Goal: Communication & Community: Ask a question

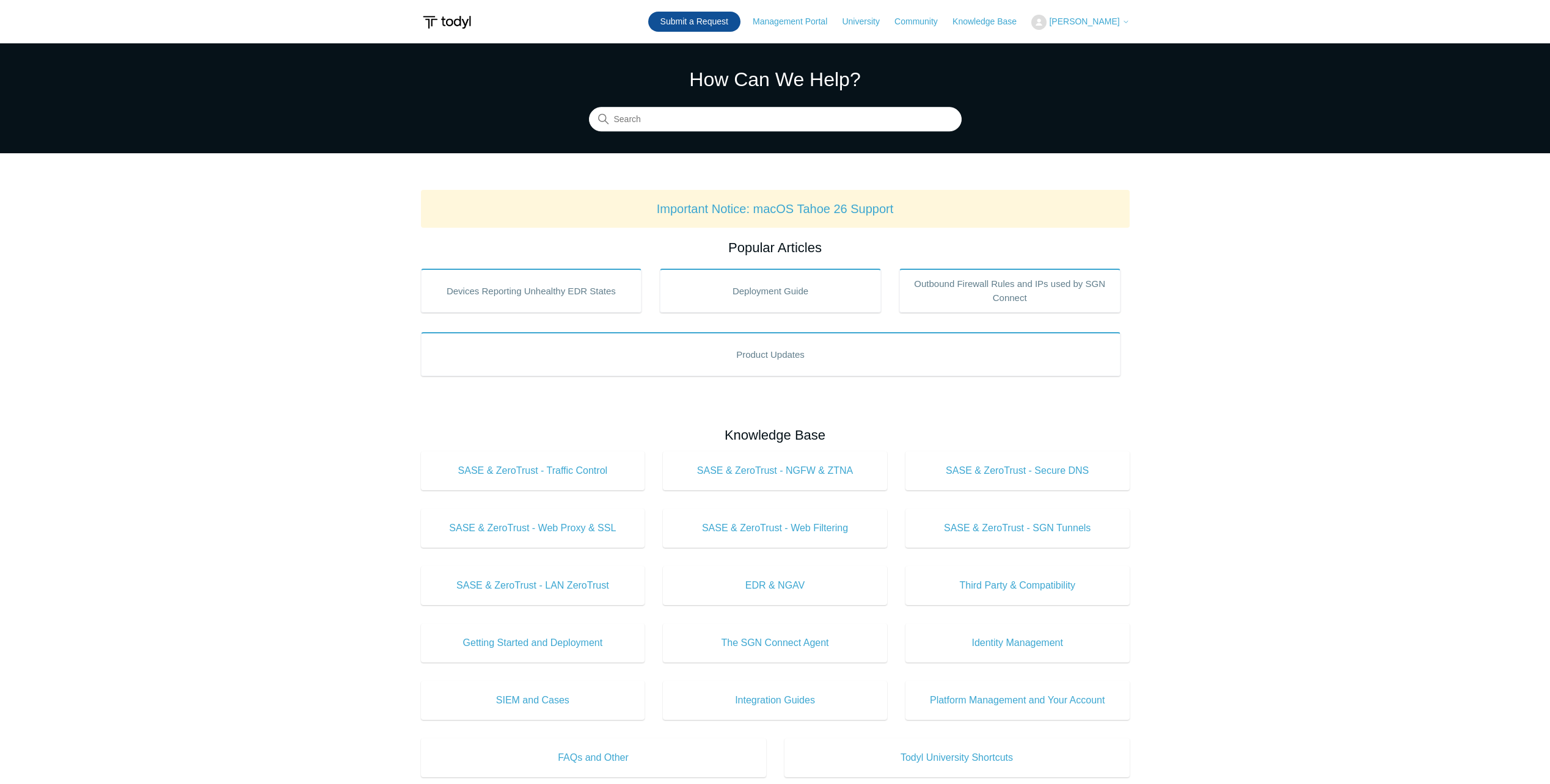
click at [741, 17] on link "Submit a Request" at bounding box center [694, 21] width 92 height 20
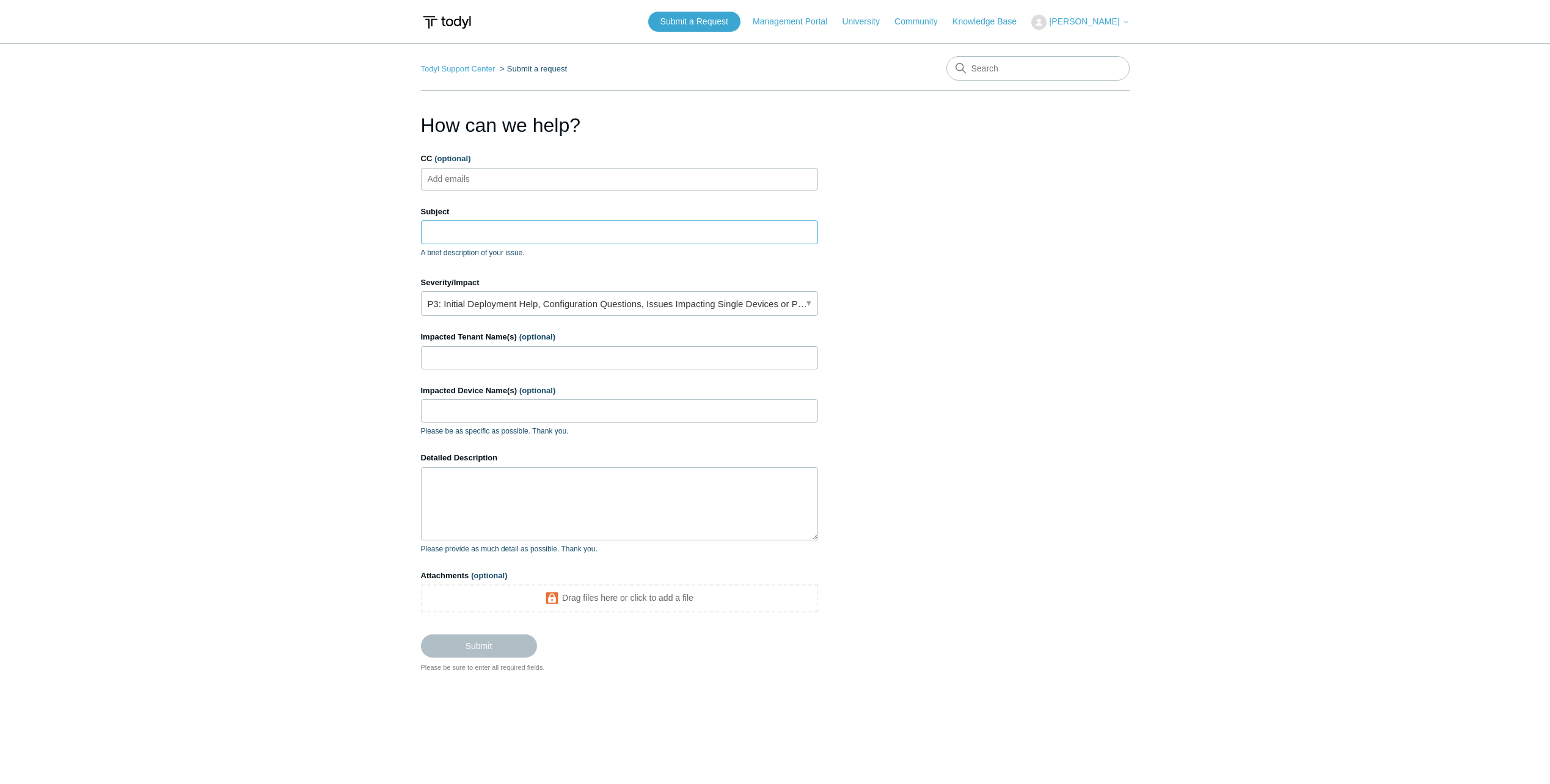
click at [465, 225] on input "Subject" at bounding box center [619, 232] width 397 height 23
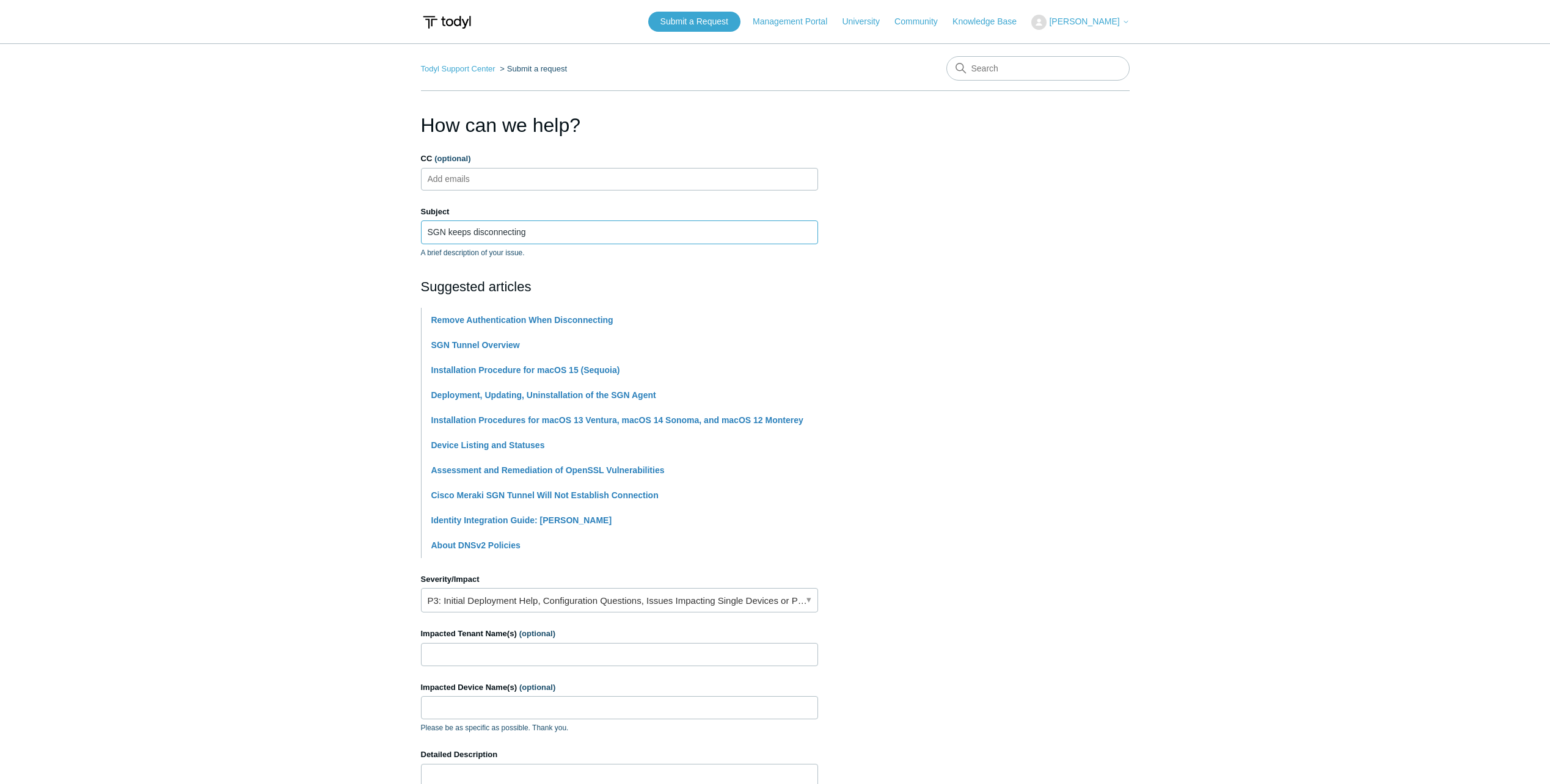
type input "SGN keeps disconnecting"
click at [219, 341] on main "Todyl Support Center Submit a request How can we help? CC (optional) Add emails…" at bounding box center [775, 506] width 1550 height 926
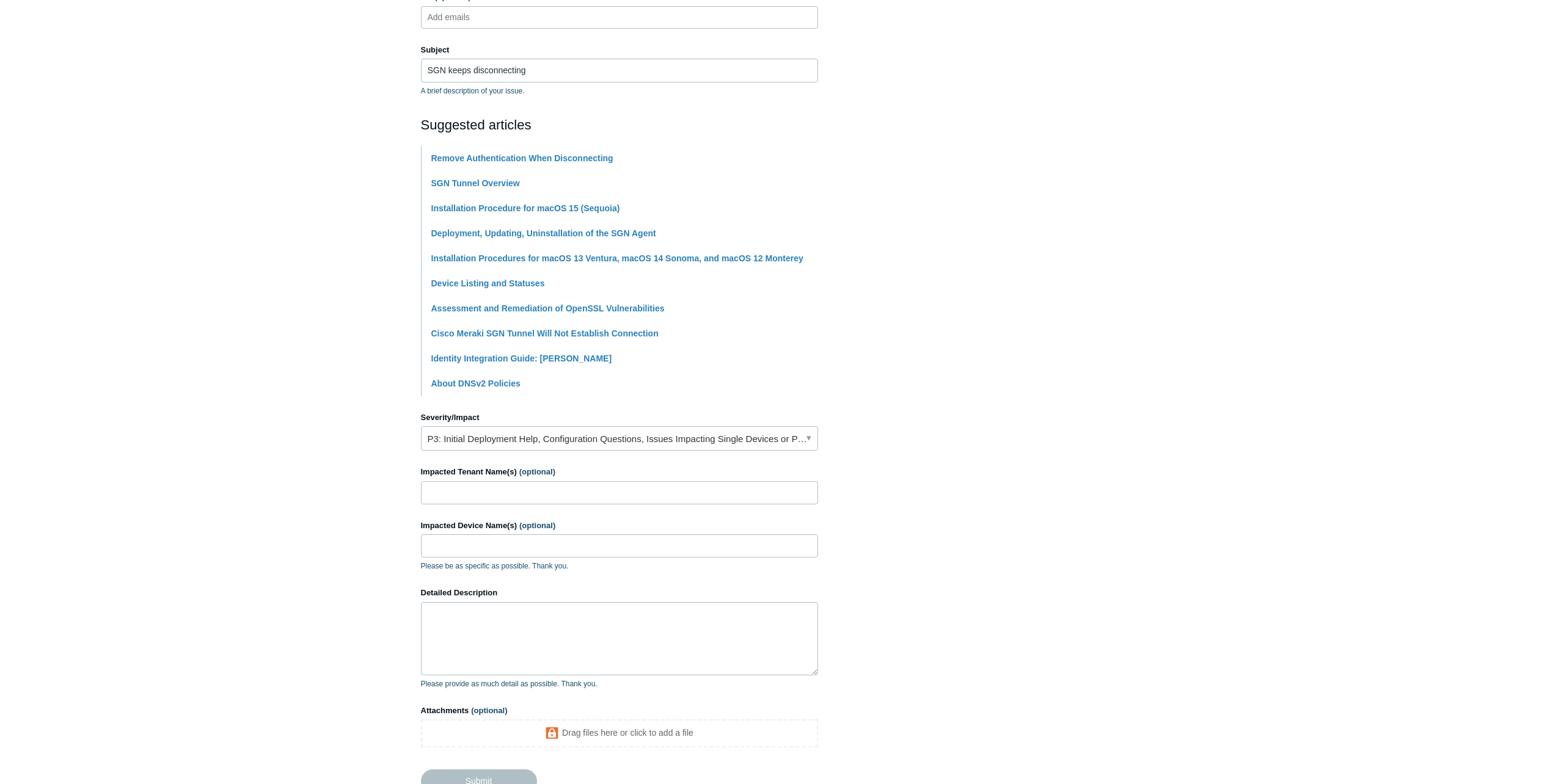
scroll to position [183, 0]
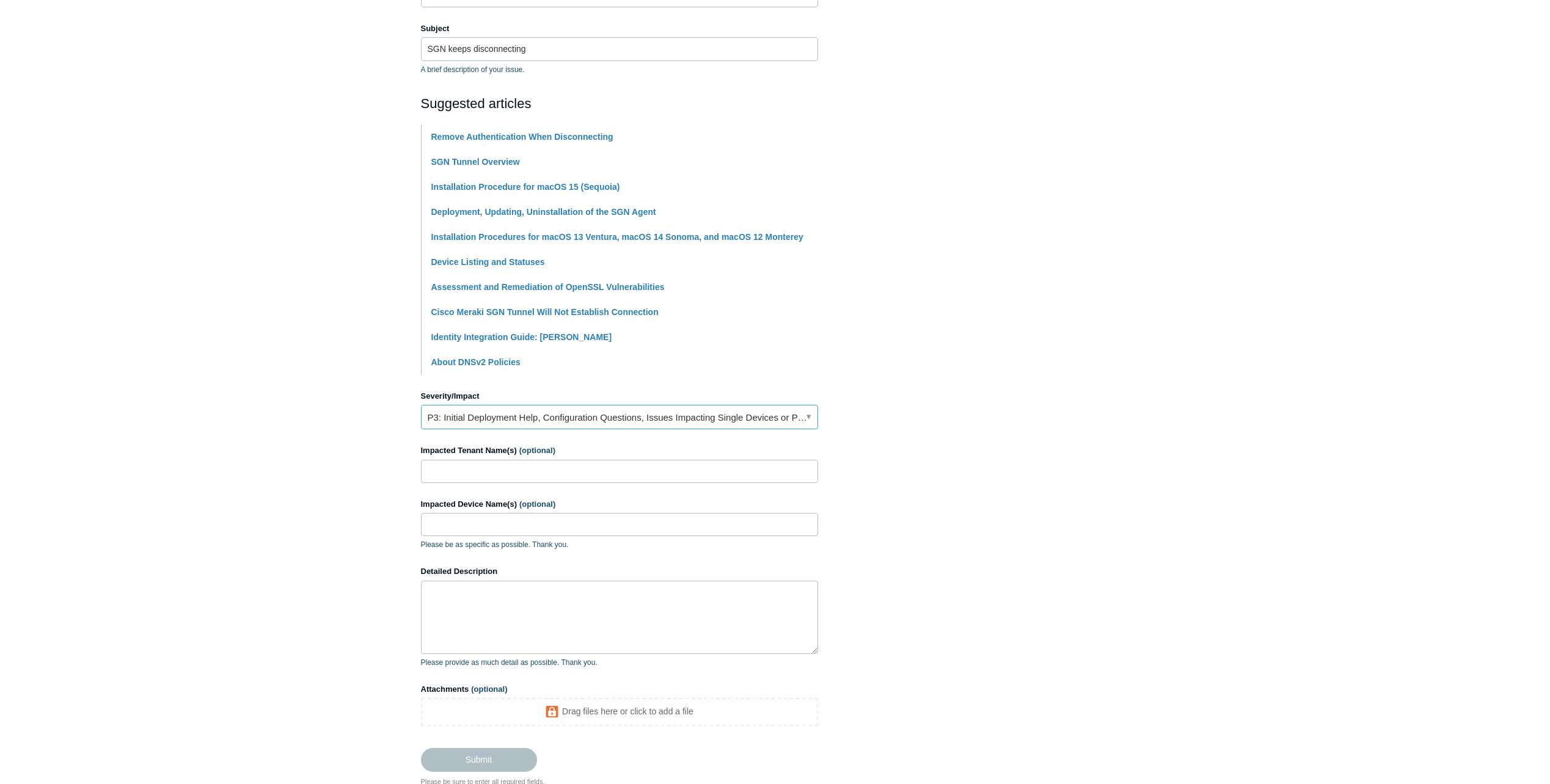
click at [493, 415] on link "P3: Initial Deployment Help, Configuration Questions, Issues Impacting Single D…" at bounding box center [619, 417] width 397 height 24
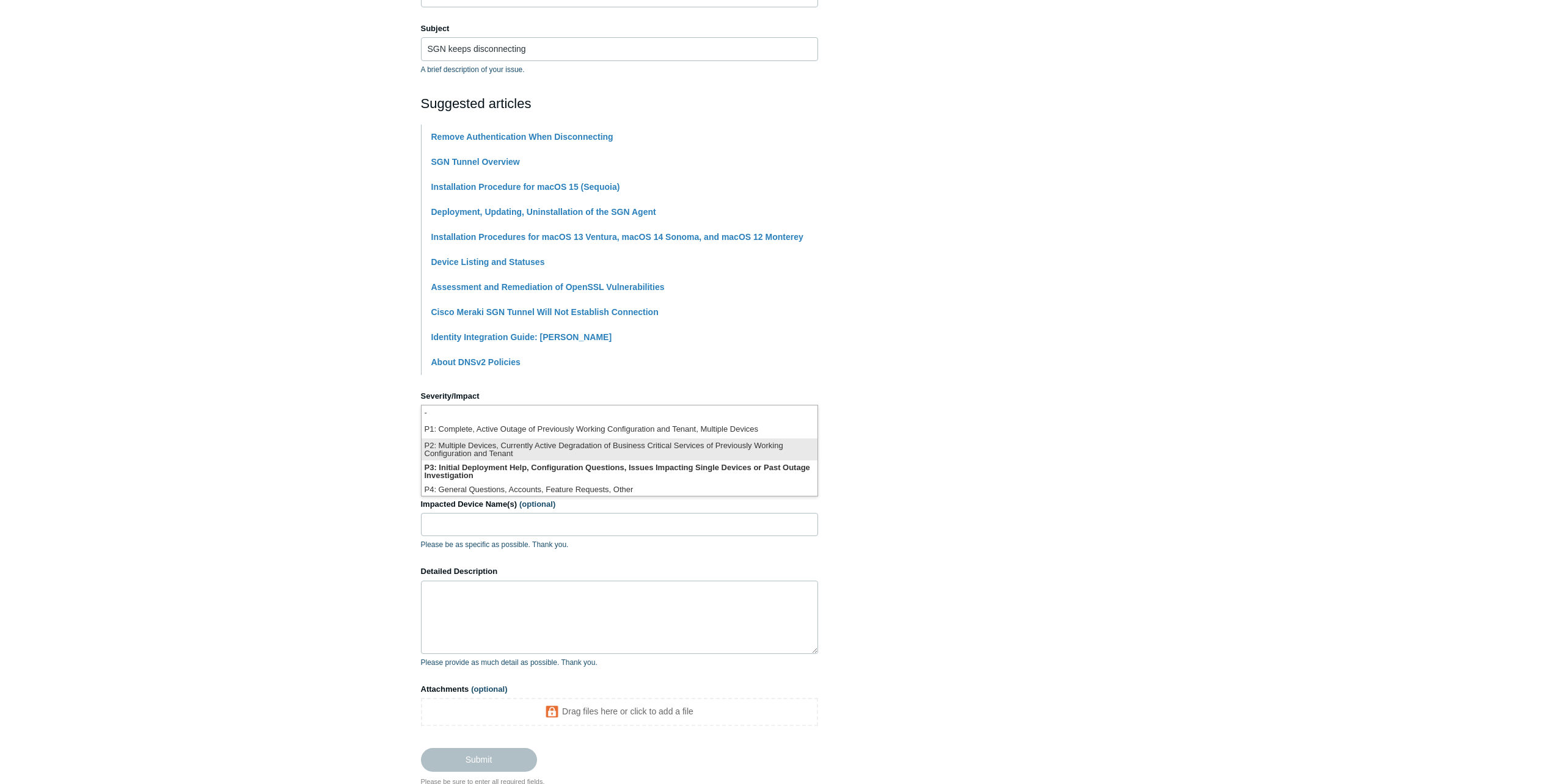
click at [483, 445] on li "P2: Multiple Devices, Currently Active Degradation of Business Critical Service…" at bounding box center [619, 449] width 396 height 22
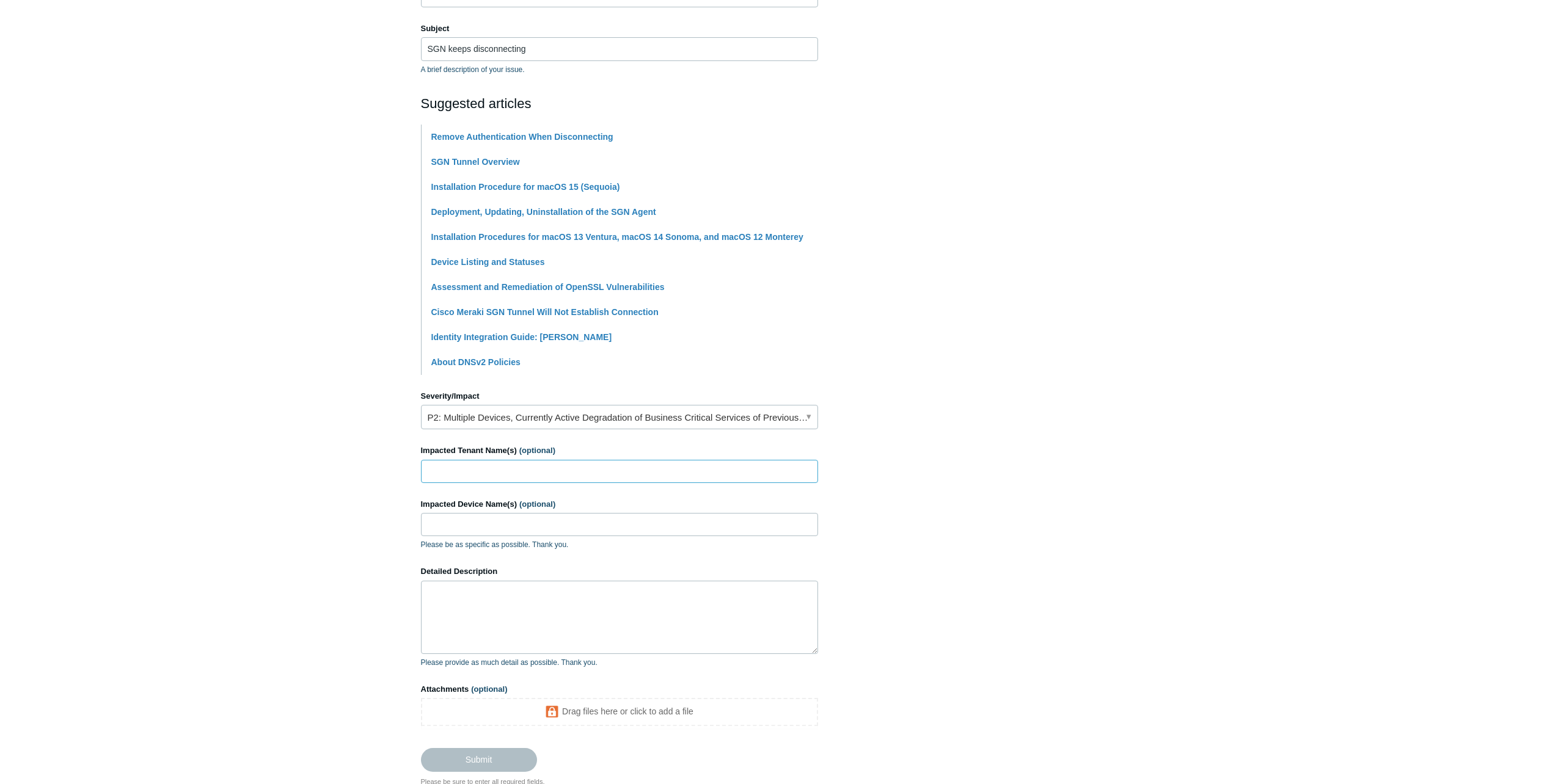
click at [488, 466] on input "Impacted Tenant Name(s) (optional)" at bounding box center [619, 471] width 397 height 23
type input "ITfirm.com"
click at [489, 525] on input "Impacted Device Name(s) (optional)" at bounding box center [619, 524] width 397 height 23
type input "Several"
click at [478, 593] on textarea "Detailed Description" at bounding box center [619, 617] width 397 height 73
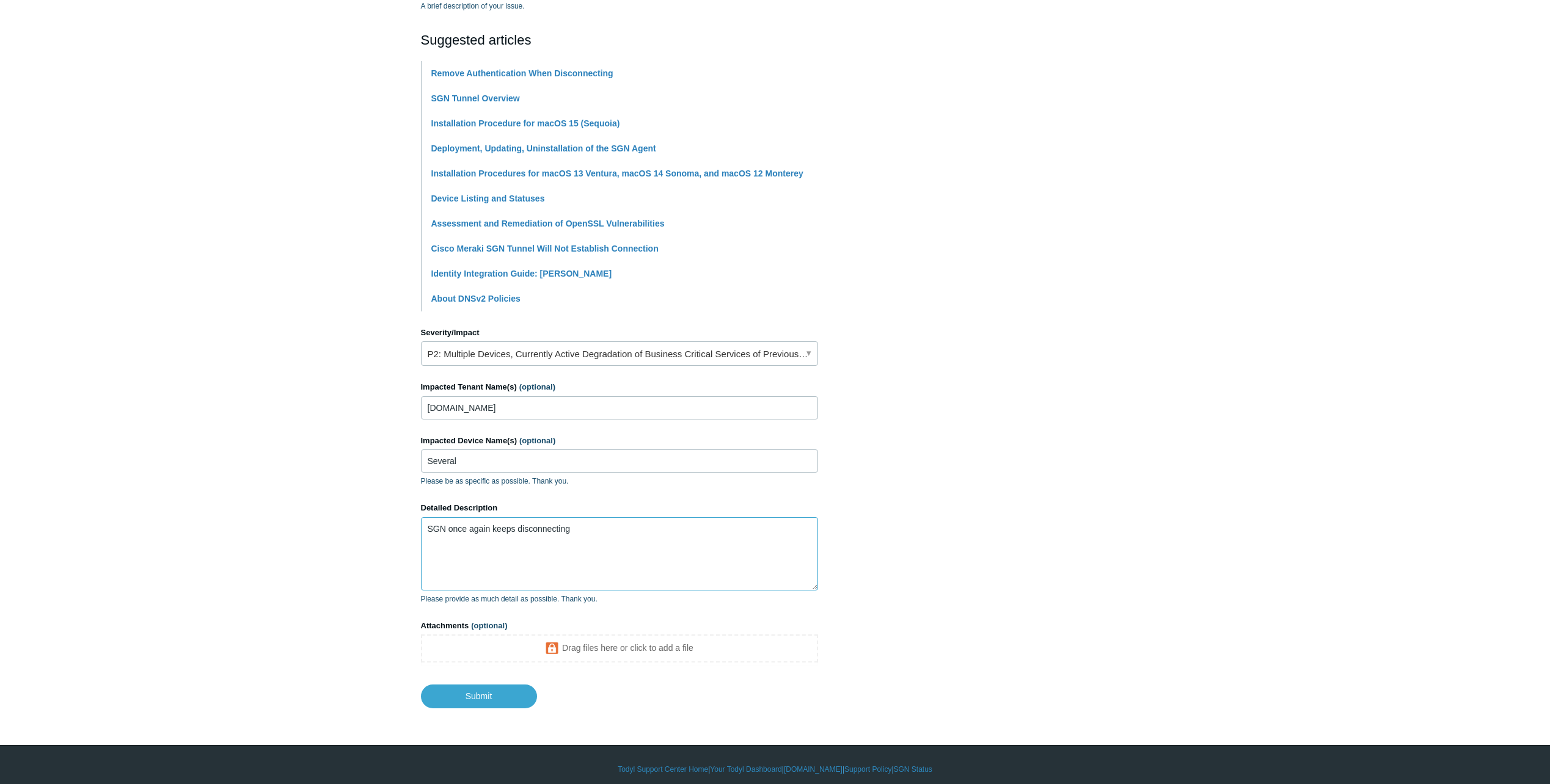
scroll to position [256, 0]
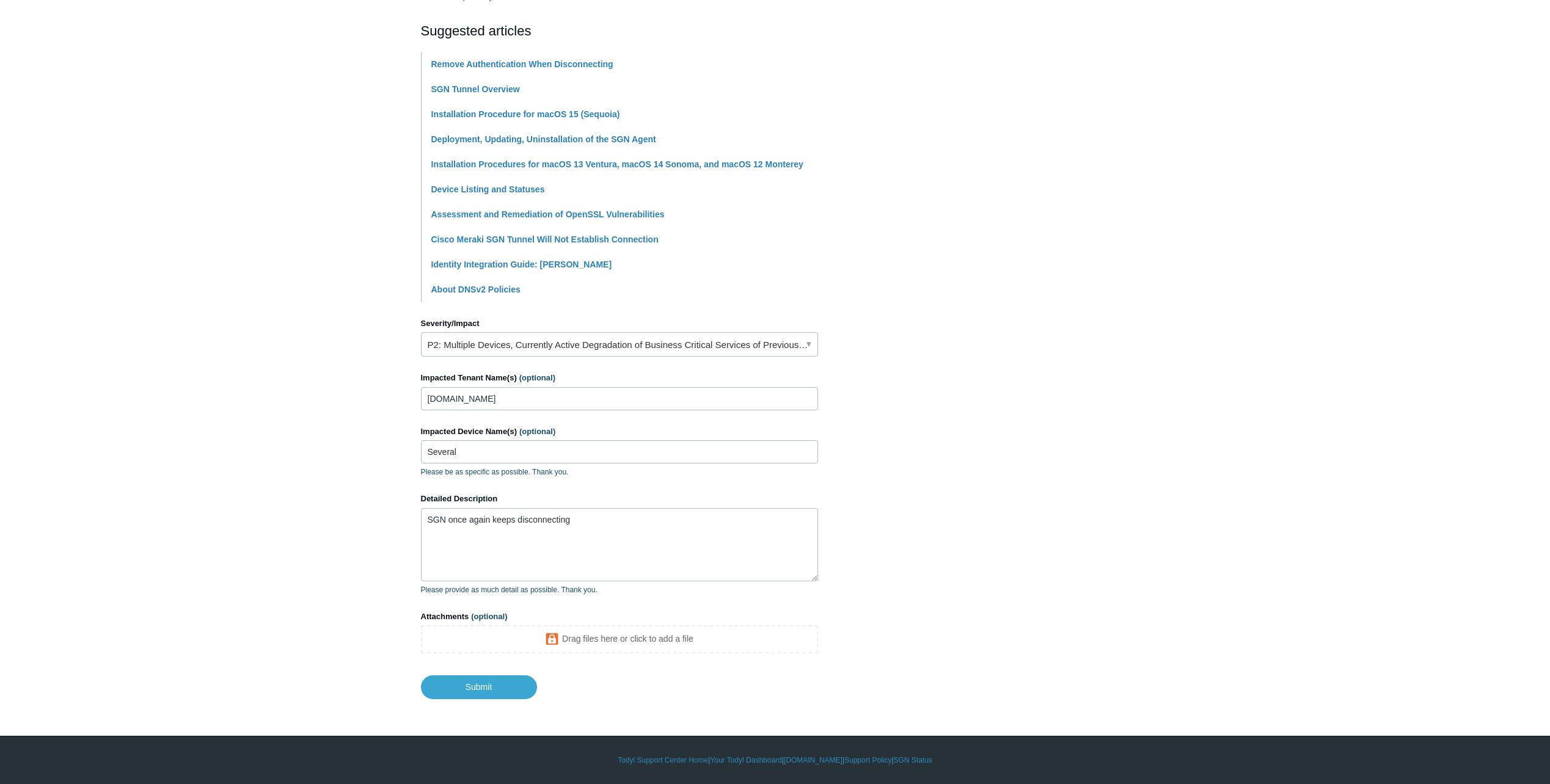
click at [480, 614] on span "(optional)" at bounding box center [489, 616] width 36 height 9
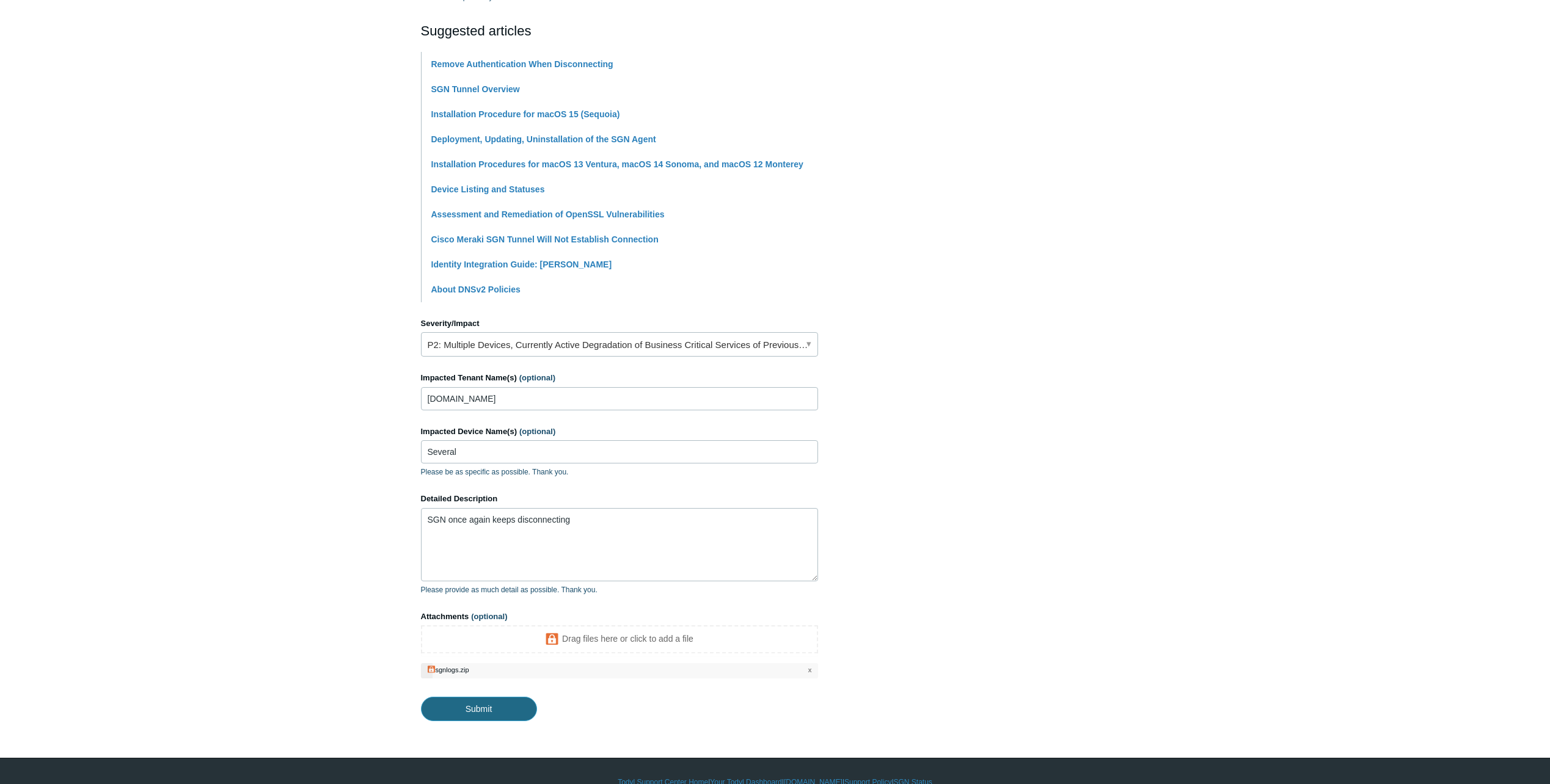
click at [499, 709] on input "Submit" at bounding box center [478, 709] width 116 height 24
click at [505, 712] on input "Submit" at bounding box center [478, 709] width 116 height 24
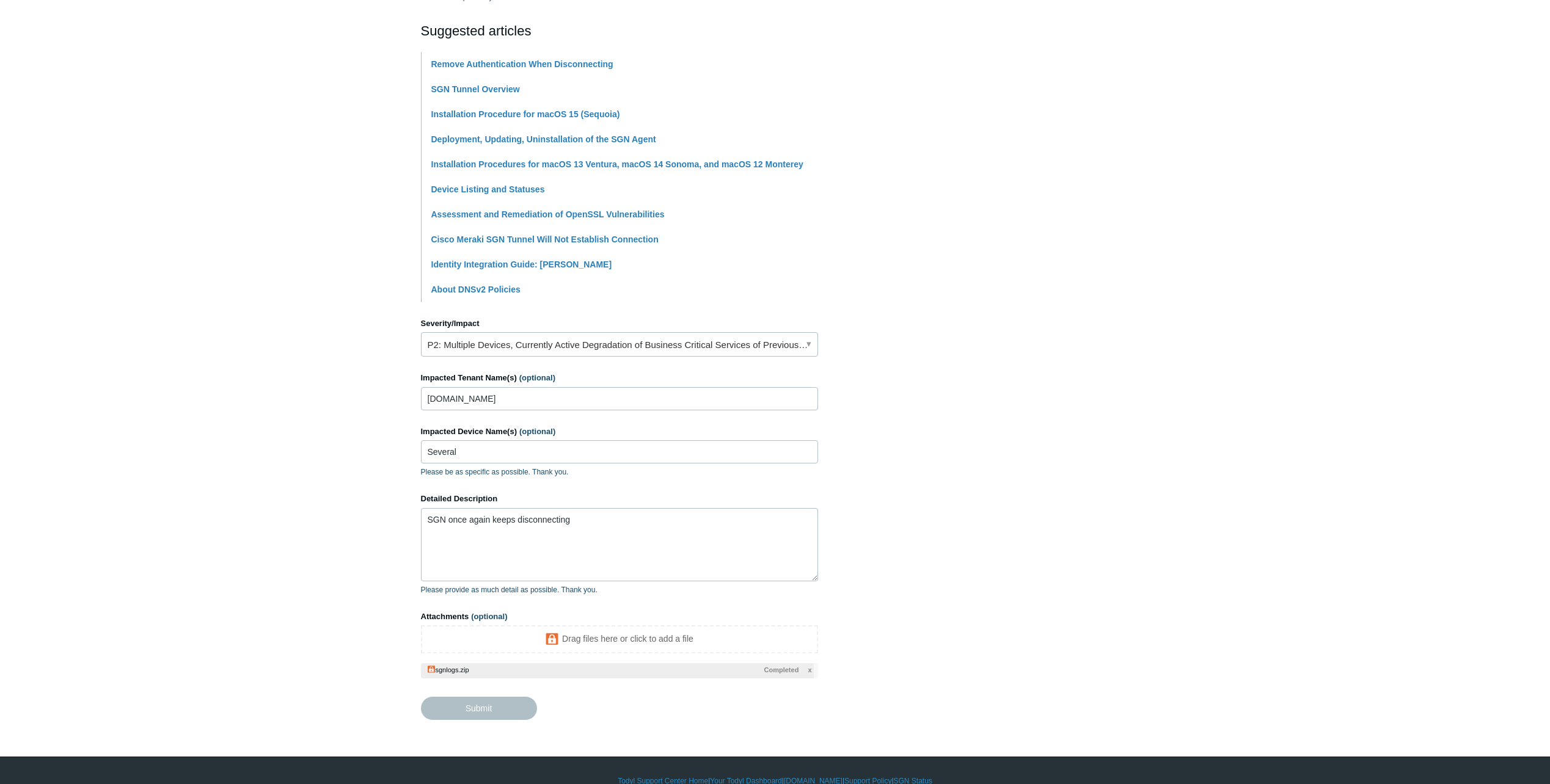
type textarea "SGN once again keeps disconnecting This ticket includes a secure attachment. Us…"
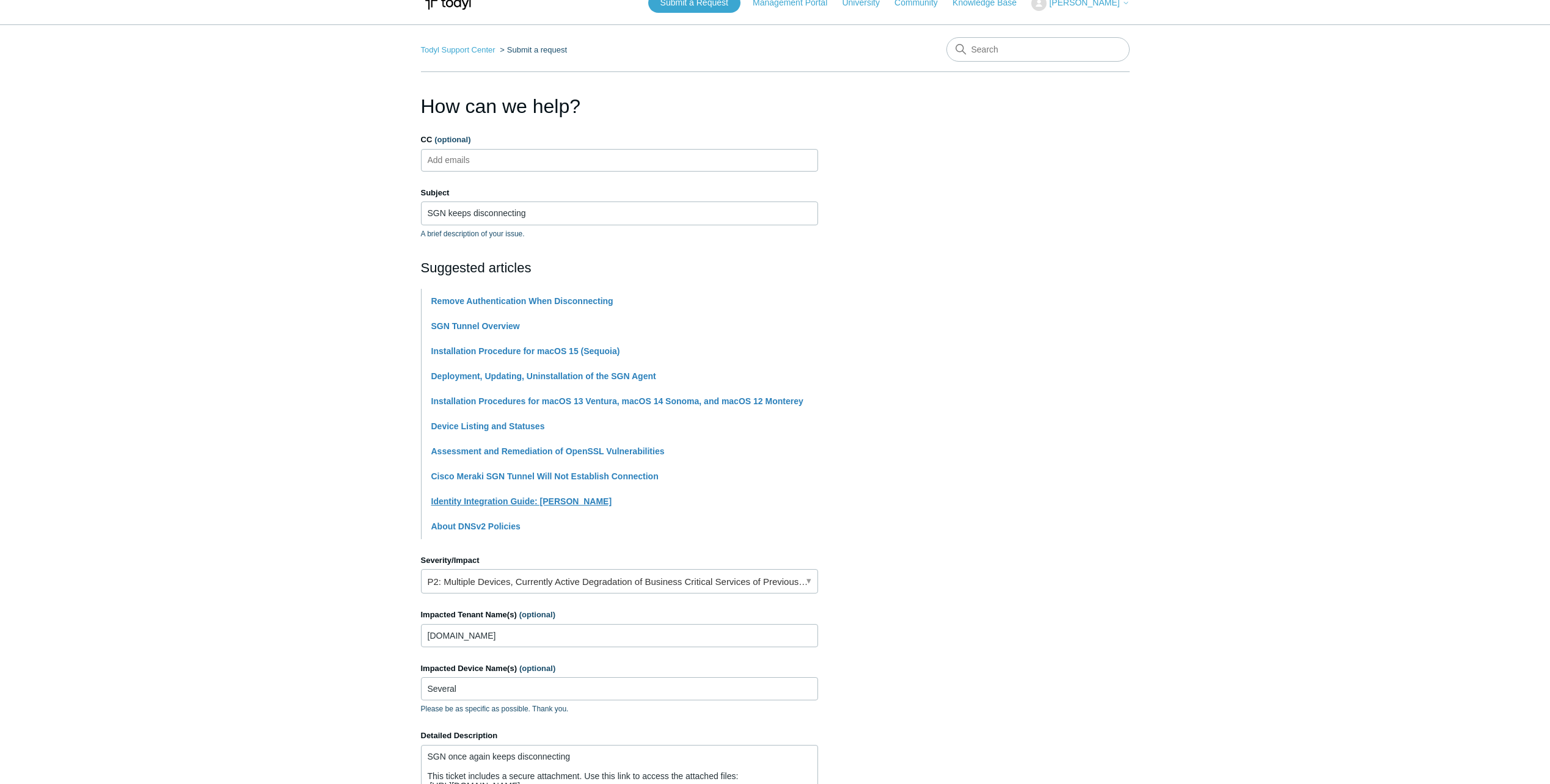
scroll to position [0, 0]
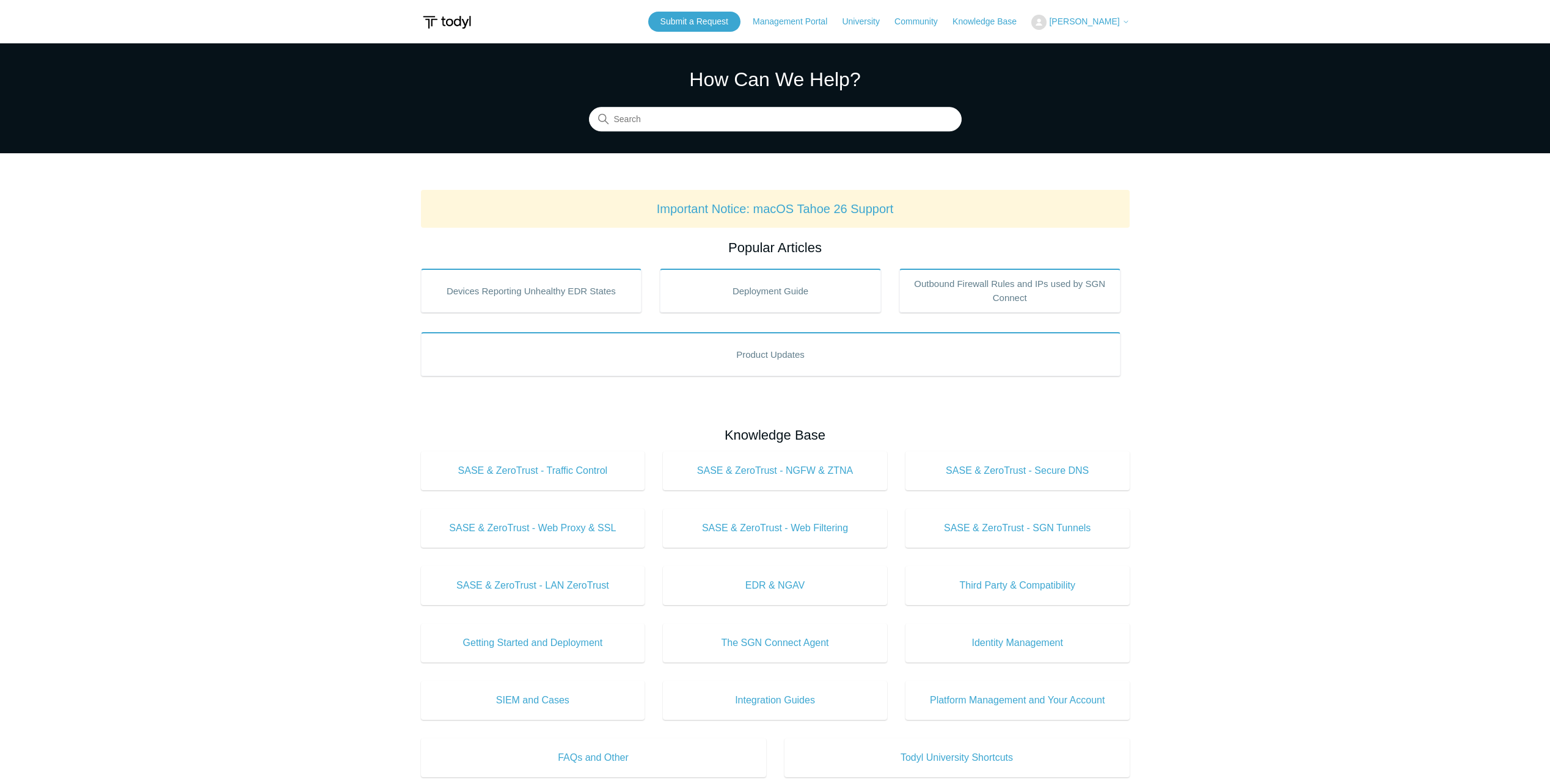
click at [1129, 22] on icon at bounding box center [1126, 21] width 7 height 7
click at [1123, 46] on link "My Support Requests" at bounding box center [1092, 48] width 119 height 21
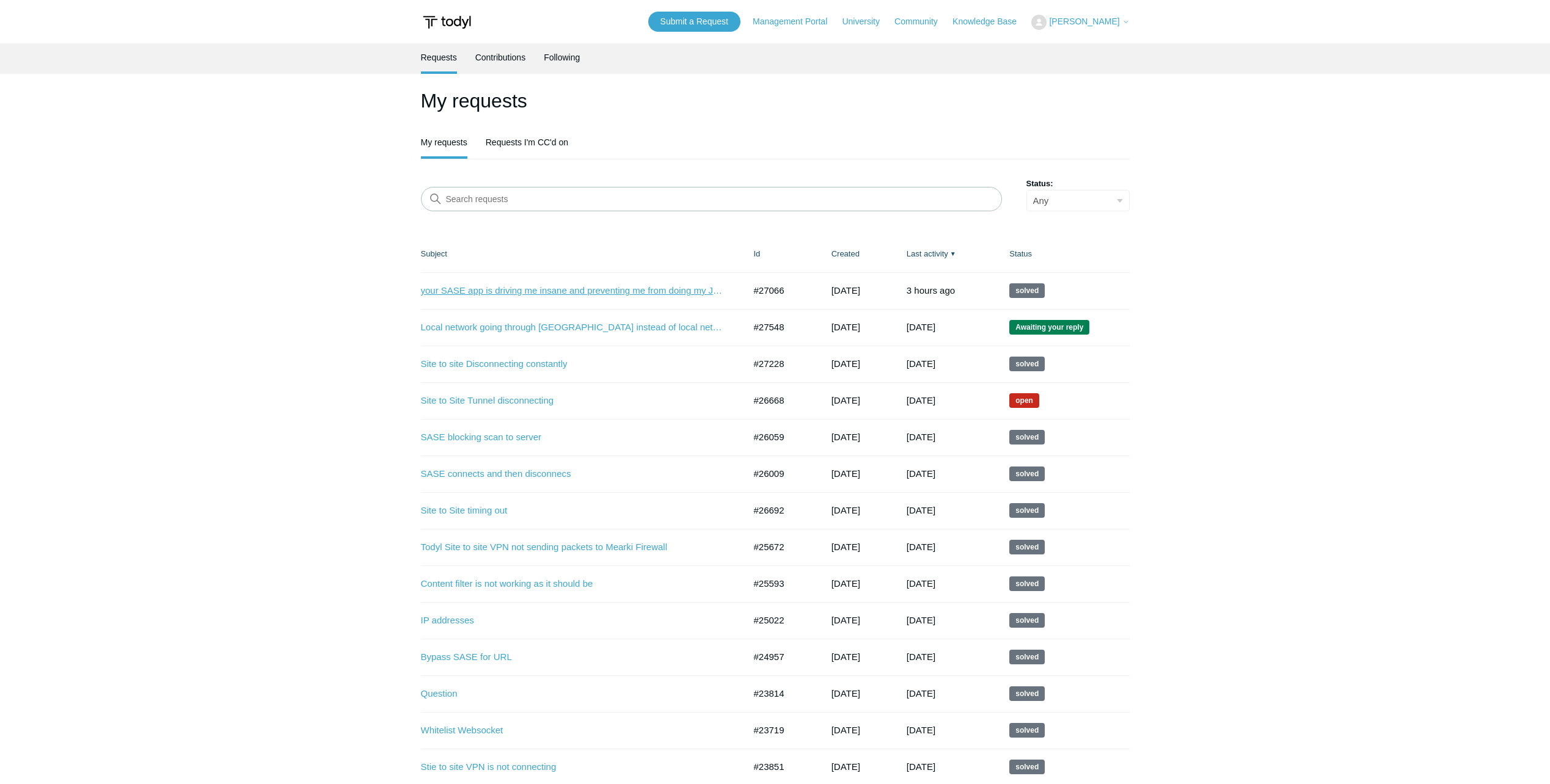
click at [537, 292] on link "your SASE app is driving me insane and preventing me from doing my JOB" at bounding box center [573, 290] width 305 height 14
click at [705, 26] on link "Submit a Request" at bounding box center [694, 21] width 92 height 20
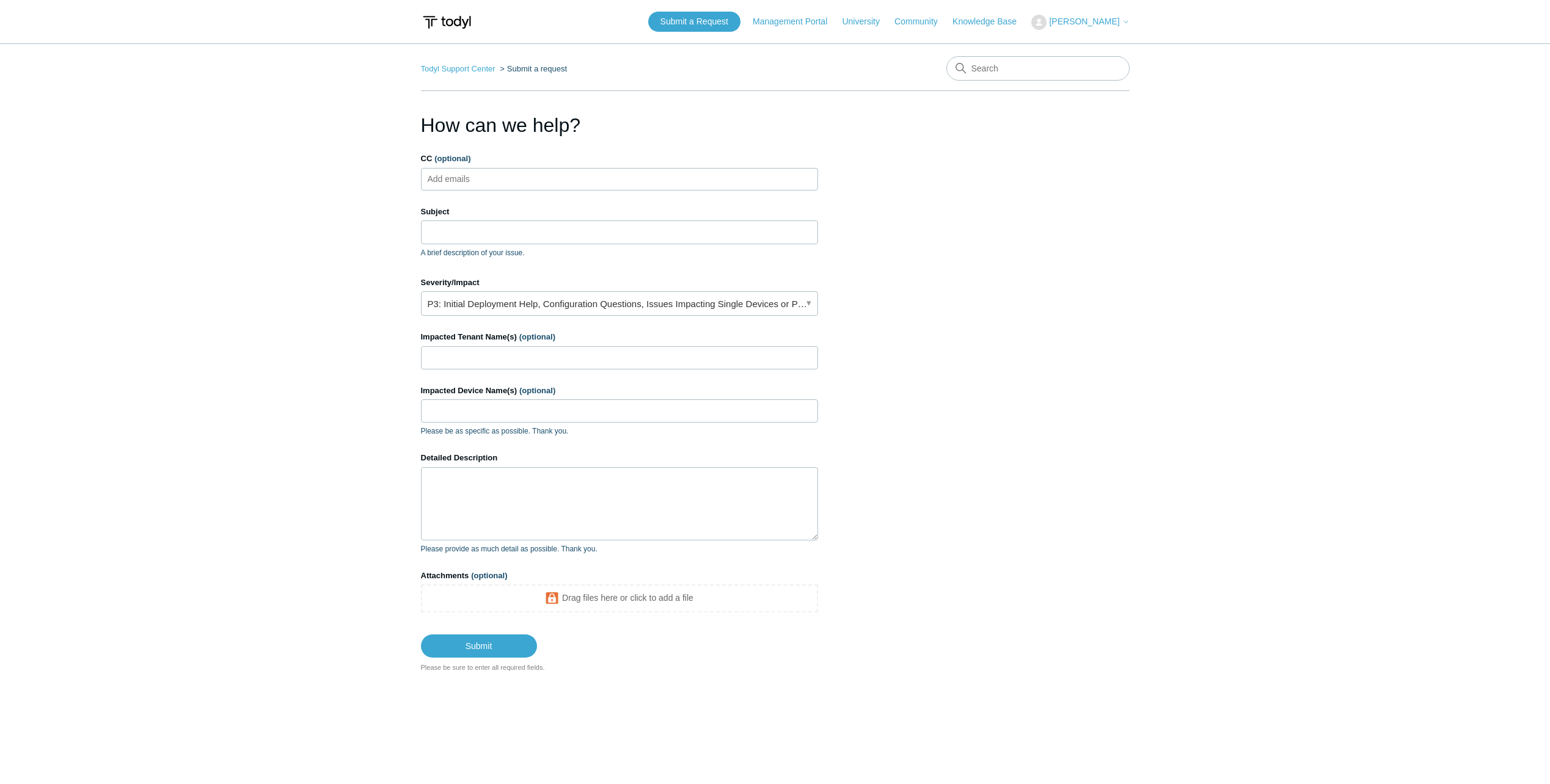
click at [513, 176] on ul "Add emails" at bounding box center [619, 179] width 397 height 23
type input "Igor@itfirm.com"
click at [450, 234] on input "Subject" at bounding box center [619, 232] width 397 height 23
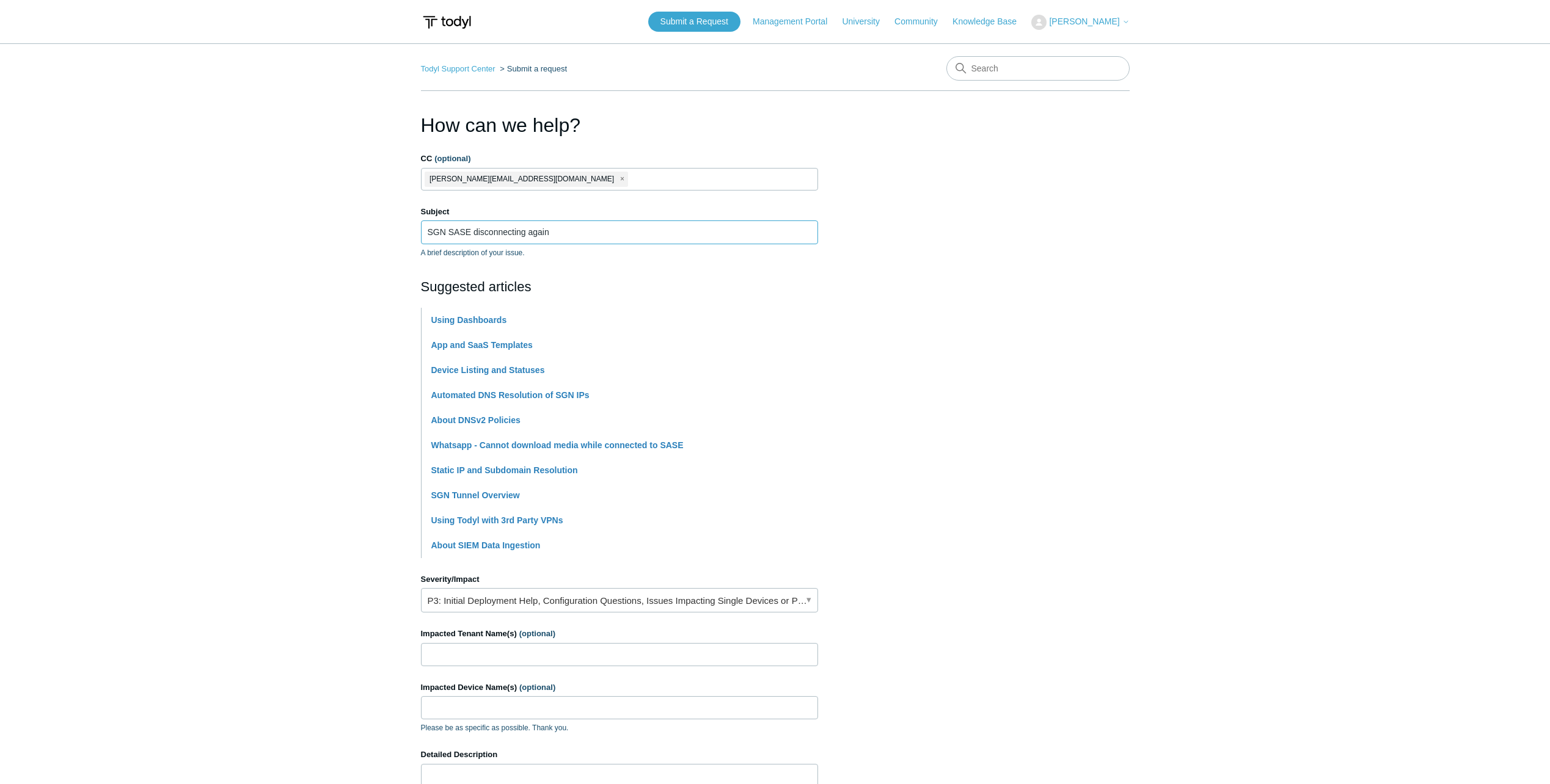
type input "SGN SASE disconnecting again"
click at [1081, 268] on section "How can we help? CC (optional) Igor@itfirm.com Subject SGN SASE disconnecting a…" at bounding box center [775, 540] width 709 height 859
click at [172, 297] on main "Todyl Support Center Submit a request How can we help? CC (optional) Igor@itfir…" at bounding box center [775, 506] width 1550 height 926
click at [484, 606] on link "P3: Initial Deployment Help, Configuration Questions, Issues Impacting Single D…" at bounding box center [619, 600] width 397 height 24
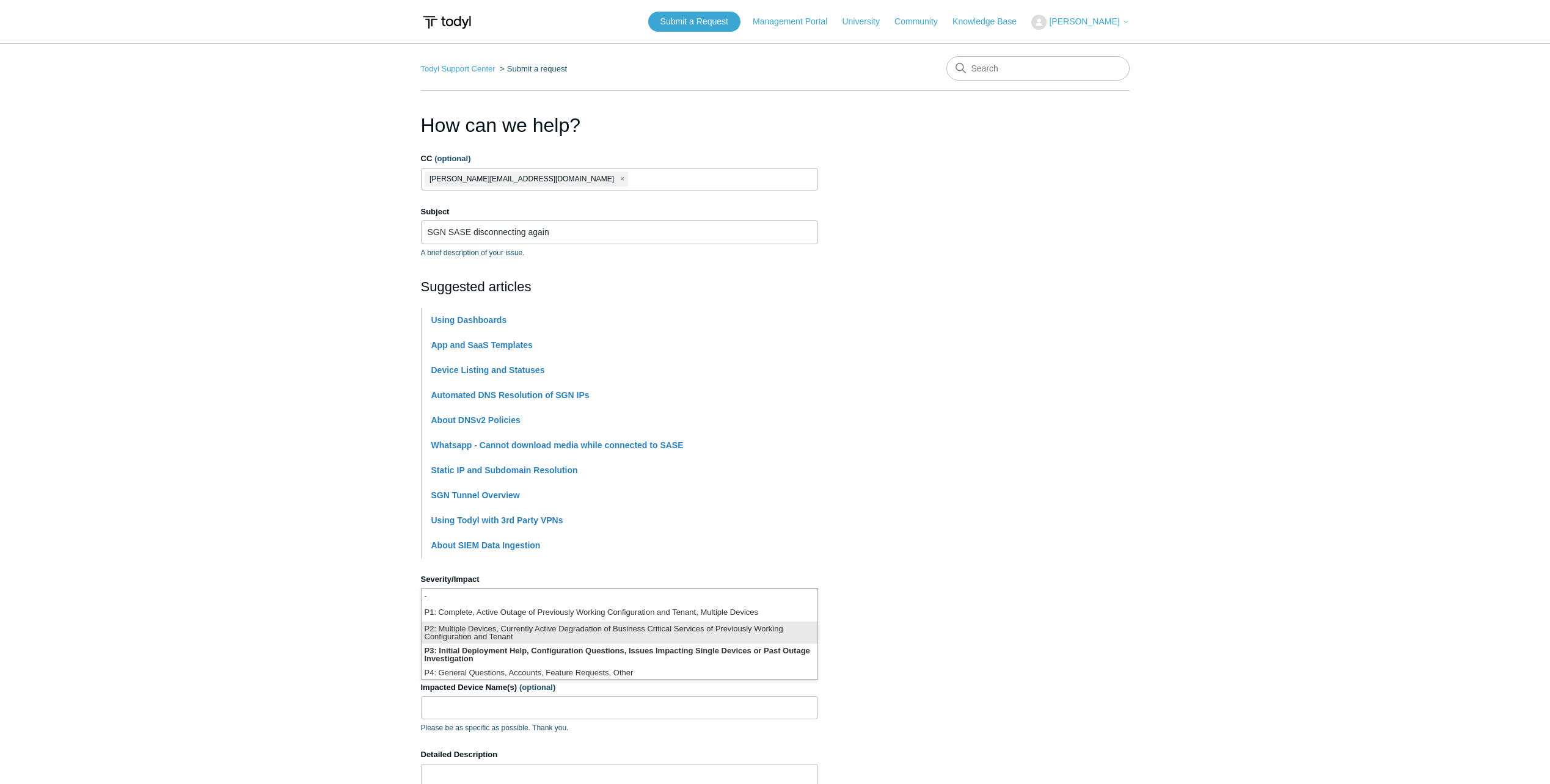
click at [472, 625] on li "P2: Multiple Devices, Currently Active Degradation of Business Critical Service…" at bounding box center [619, 632] width 396 height 22
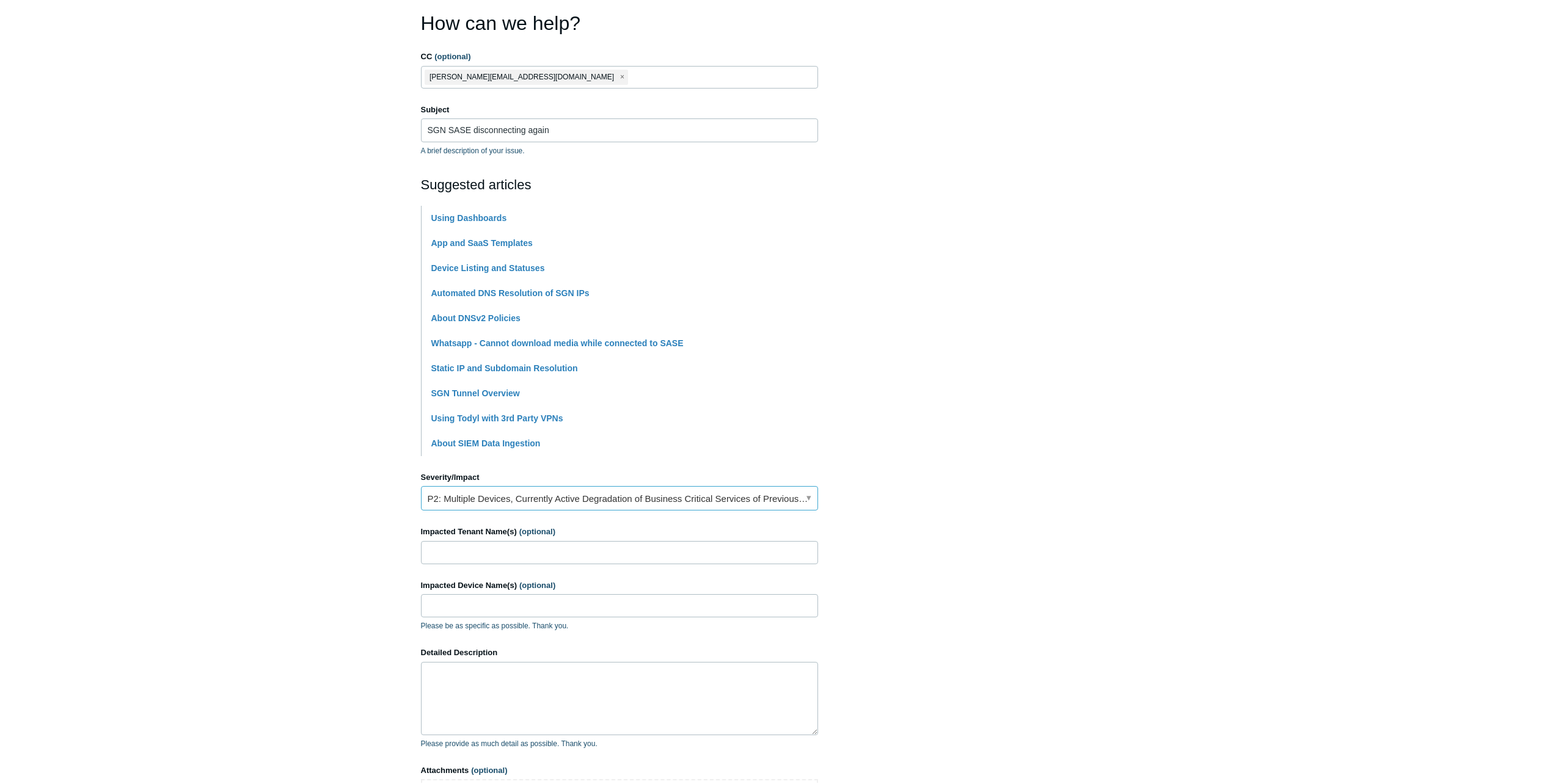
scroll to position [122, 0]
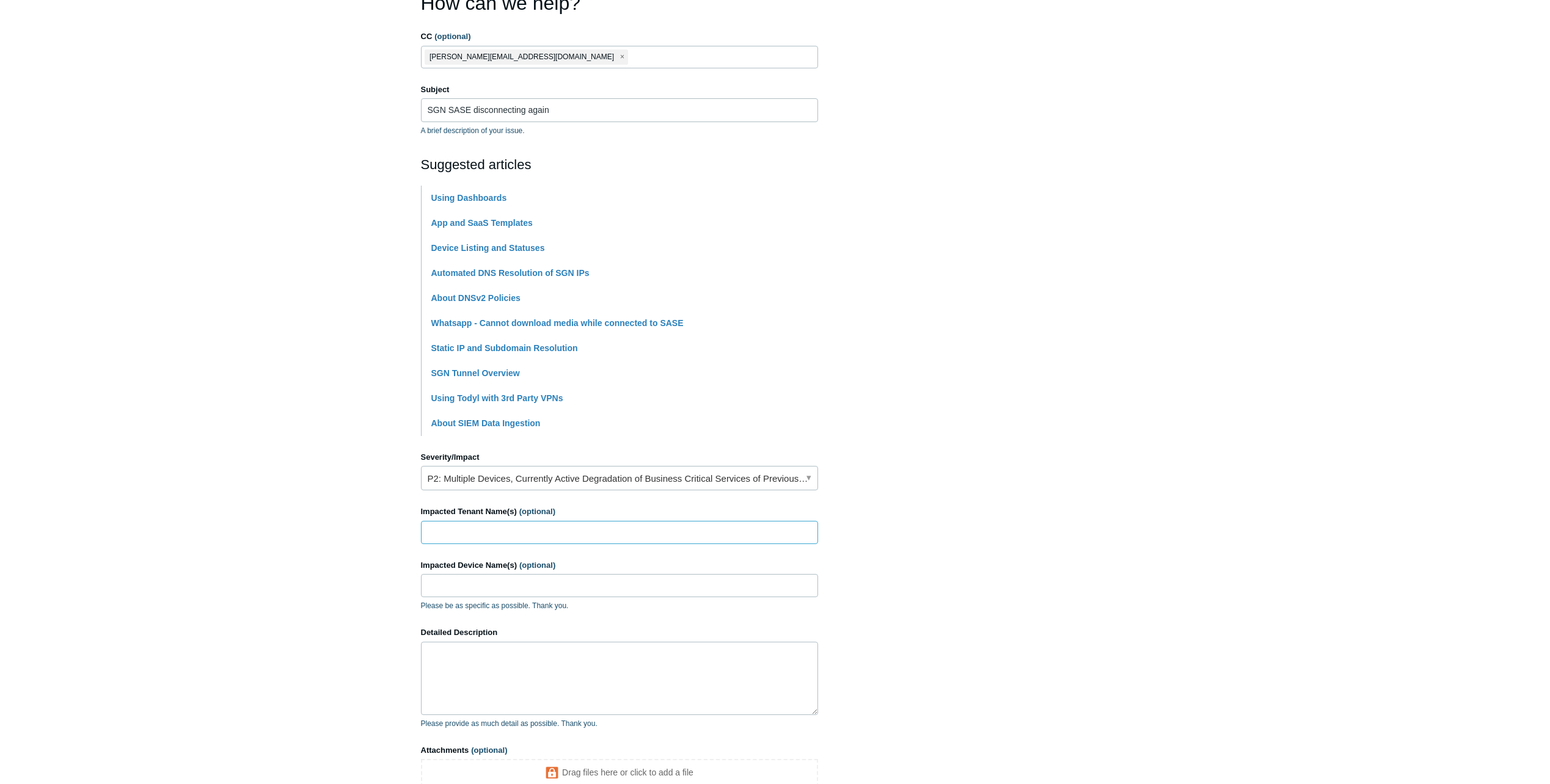
click at [472, 533] on input "Impacted Tenant Name(s) (optional)" at bounding box center [619, 533] width 397 height 23
click at [516, 533] on input "ITFIRM,c oin" at bounding box center [619, 533] width 397 height 23
type input "ITFIRM.com"
click at [1074, 461] on section "How can we help? CC (optional) Igor@itfirm.com Subject SGN SASE disconnecting a…" at bounding box center [775, 418] width 709 height 859
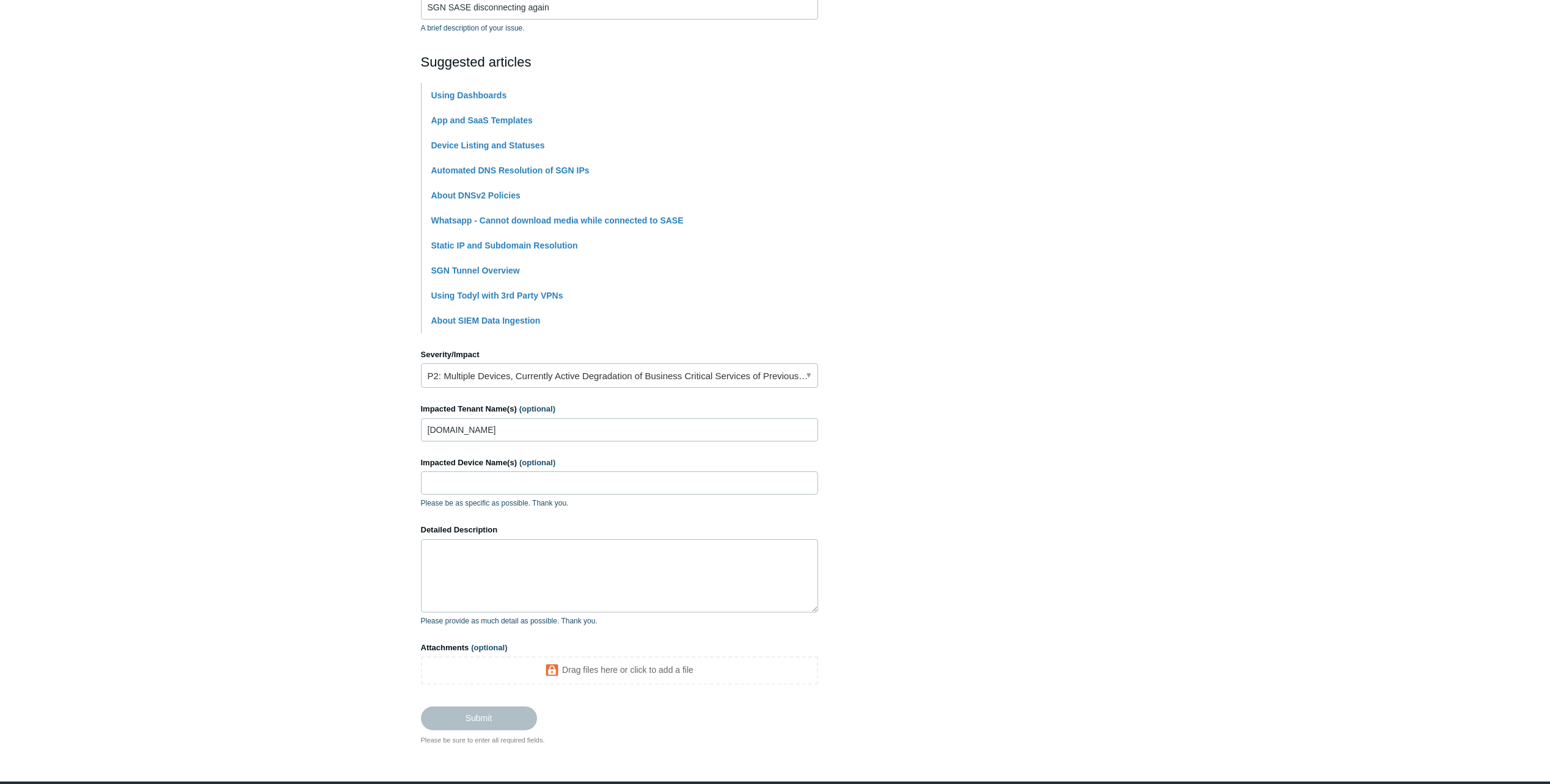
scroll to position [270, 0]
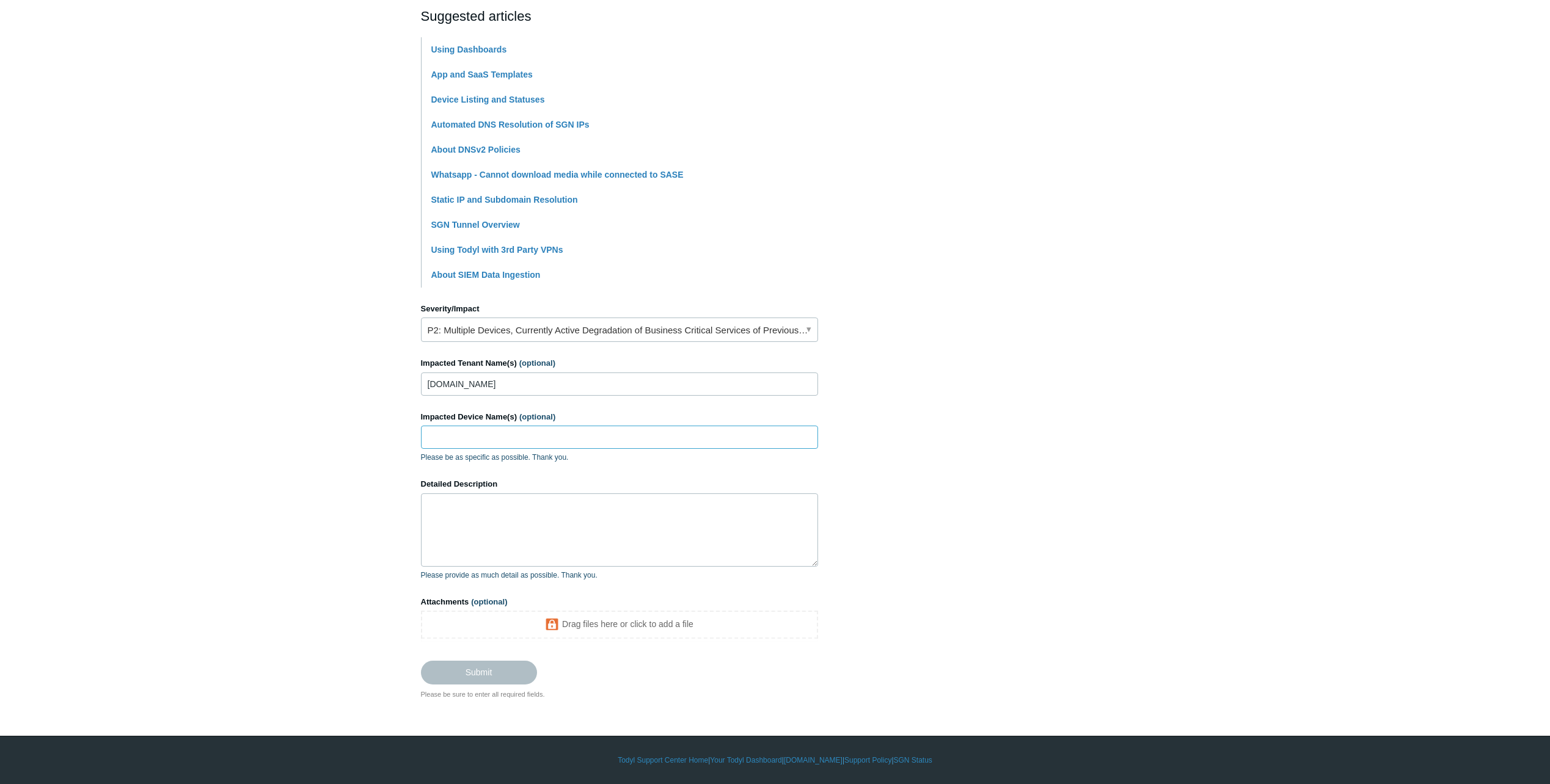
click at [485, 430] on input "Impacted Device Name(s) (optional)" at bounding box center [619, 437] width 397 height 23
type input "ALL"
click at [340, 495] on main "Todyl Support Center Submit a request How can we help? CC (optional) Igor@itfir…" at bounding box center [775, 235] width 1550 height 926
click at [454, 508] on textarea "Detailed Description" at bounding box center [619, 530] width 397 height 73
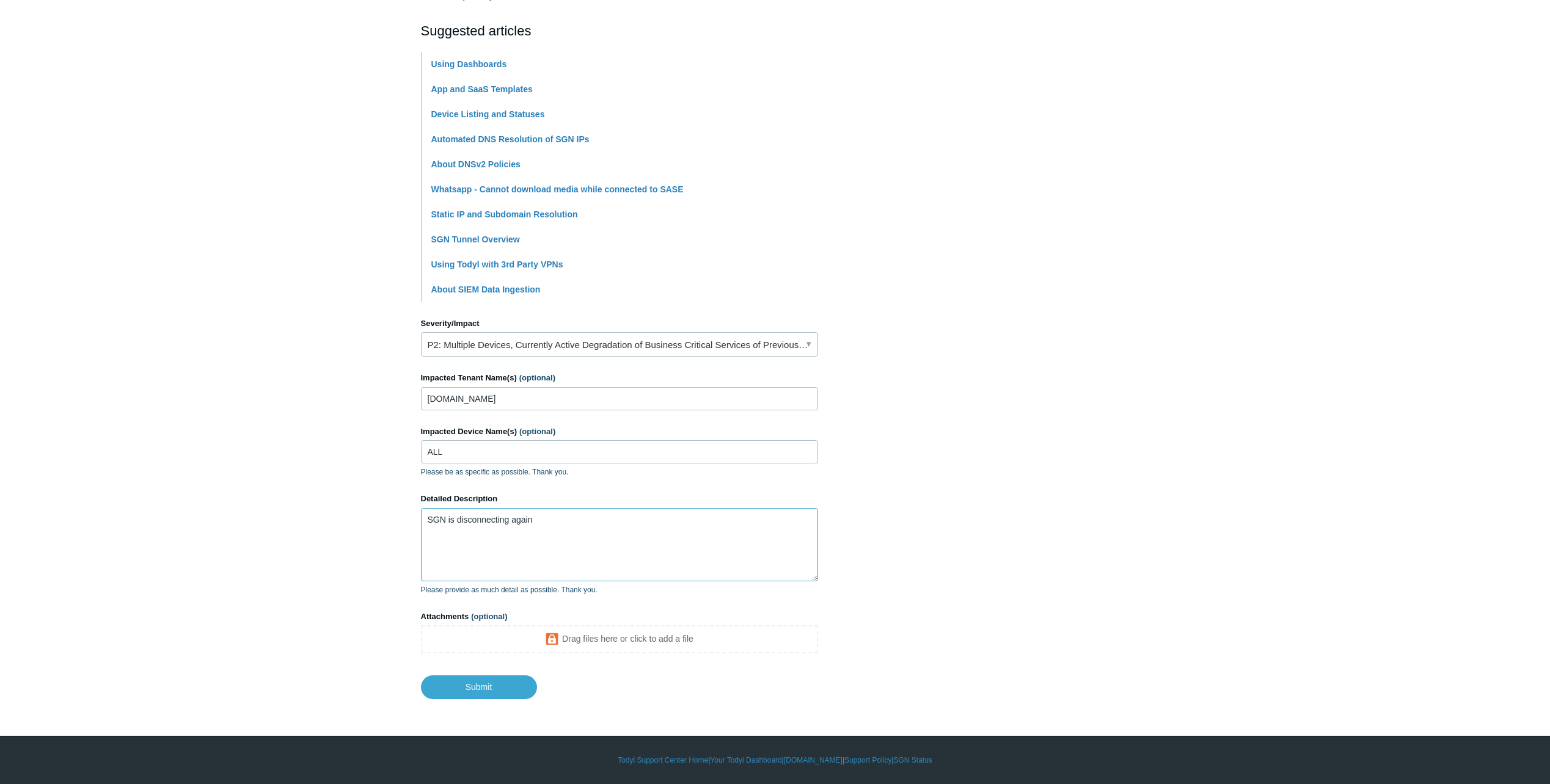
type textarea "SGN is disconnecting again"
click at [490, 618] on span "(optional)" at bounding box center [489, 616] width 36 height 9
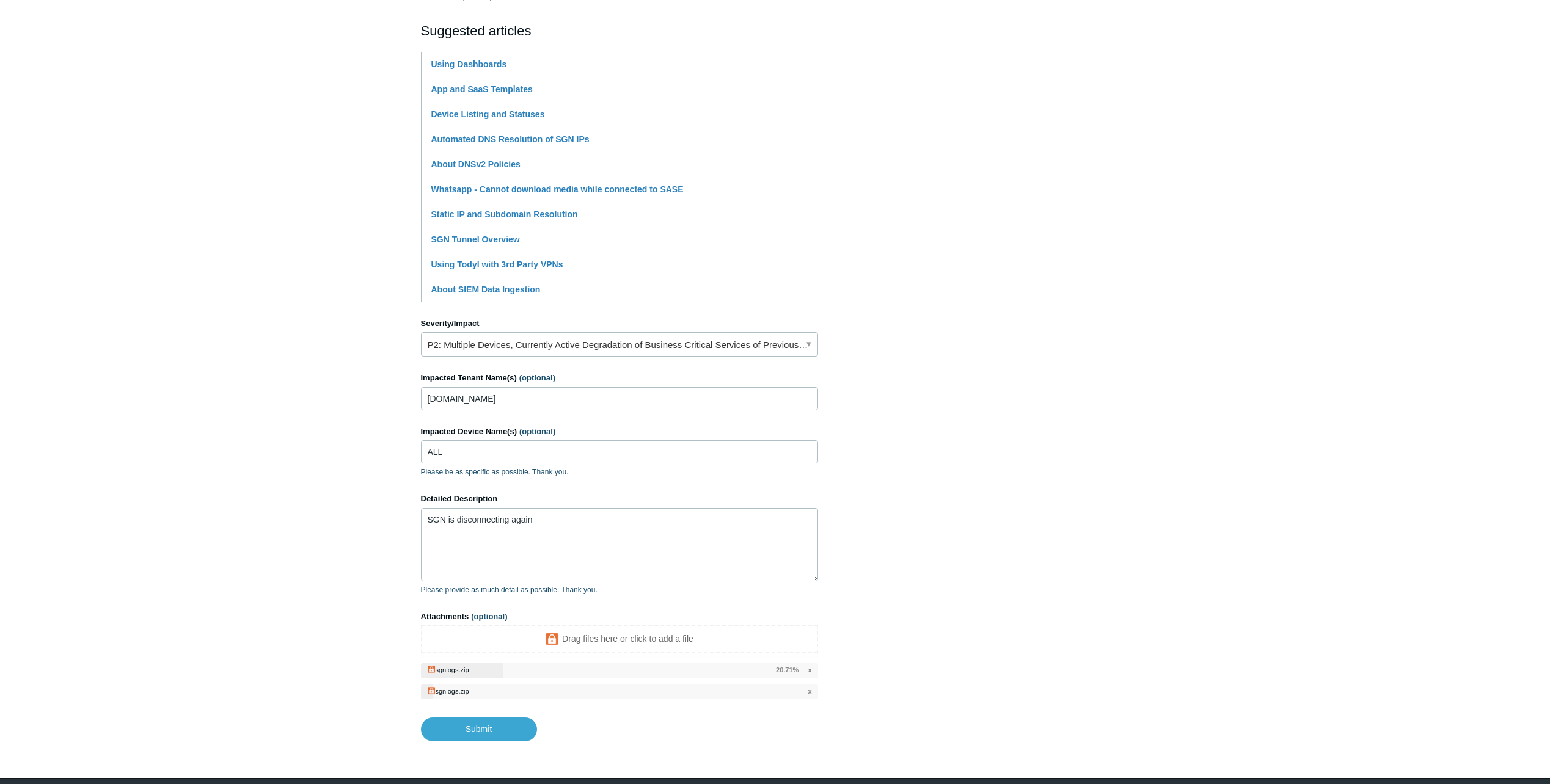
click at [809, 673] on span "x" at bounding box center [809, 670] width 3 height 10
